Goal: Check status

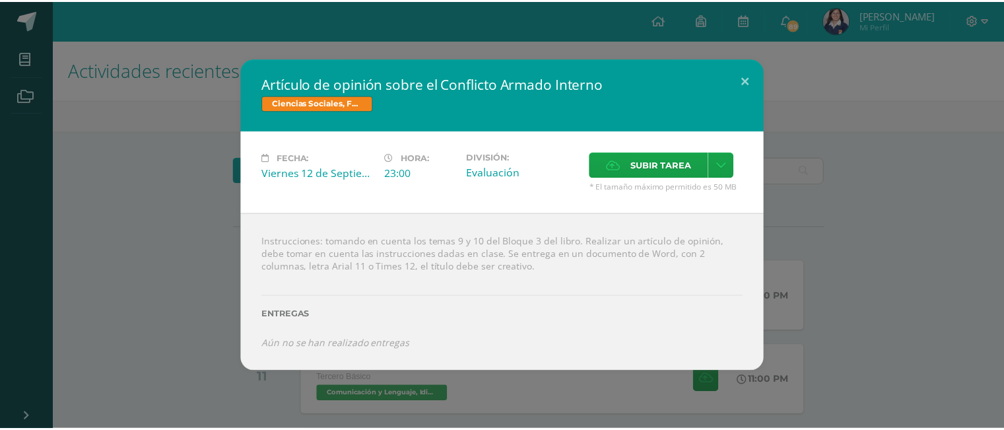
scroll to position [264, 0]
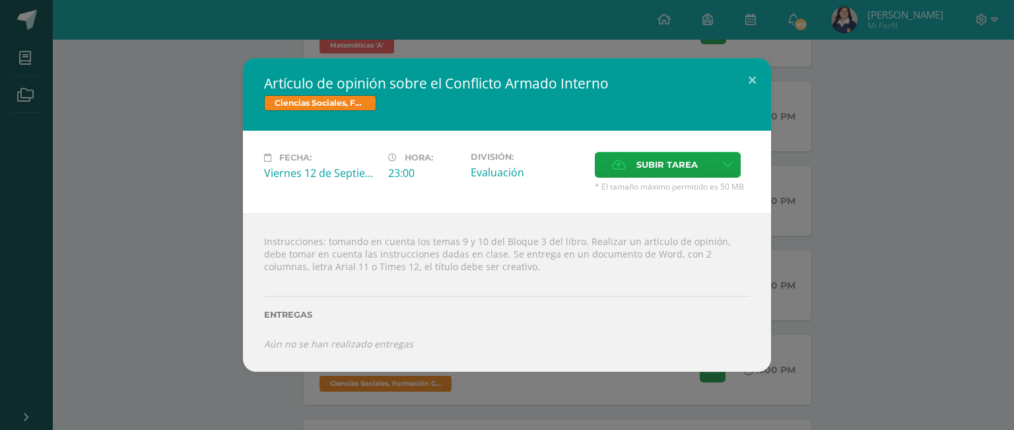
click at [953, 221] on div "Artículo de opinión sobre el Conflicto Armado Interno Ciencias Sociales, Formac…" at bounding box center [507, 215] width 1004 height 314
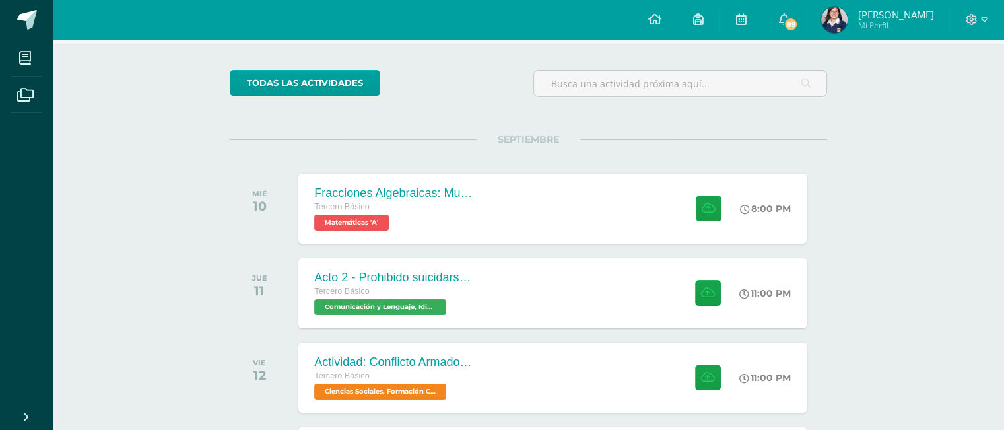
scroll to position [0, 0]
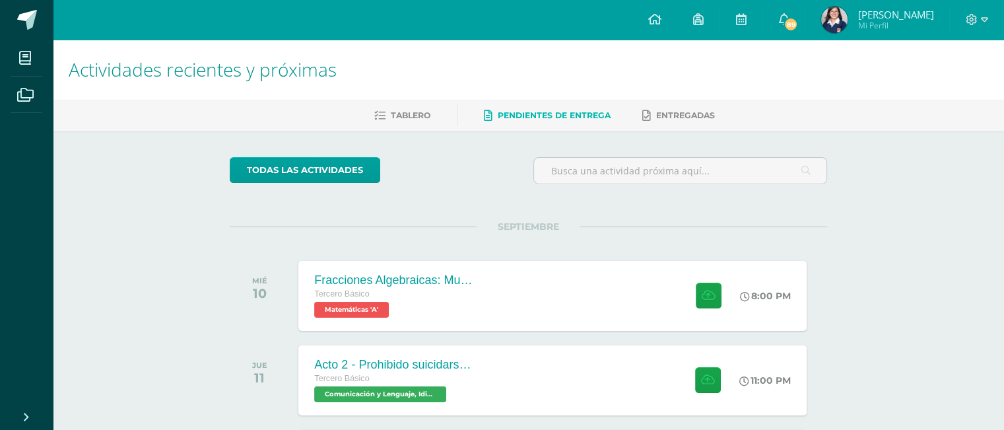
click at [512, 113] on span "Pendientes de entrega" at bounding box center [554, 115] width 113 height 10
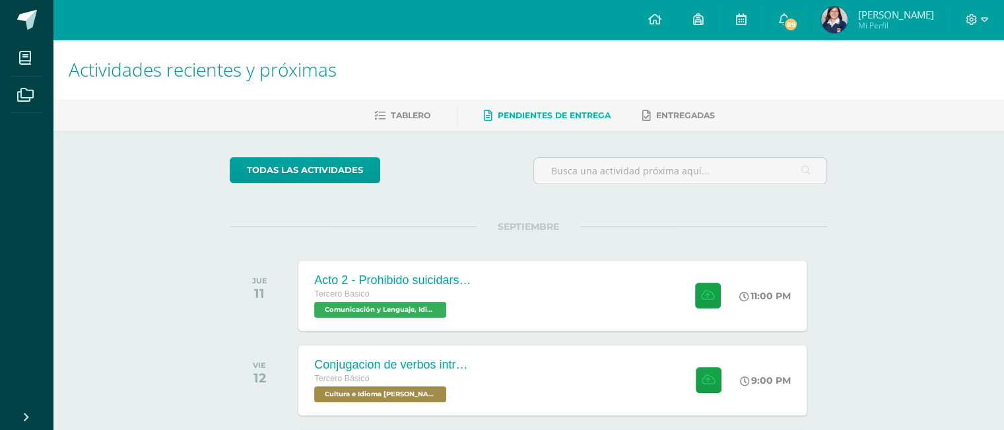
click at [540, 113] on span "Pendientes de entrega" at bounding box center [554, 115] width 113 height 10
